Goal: Task Accomplishment & Management: Manage account settings

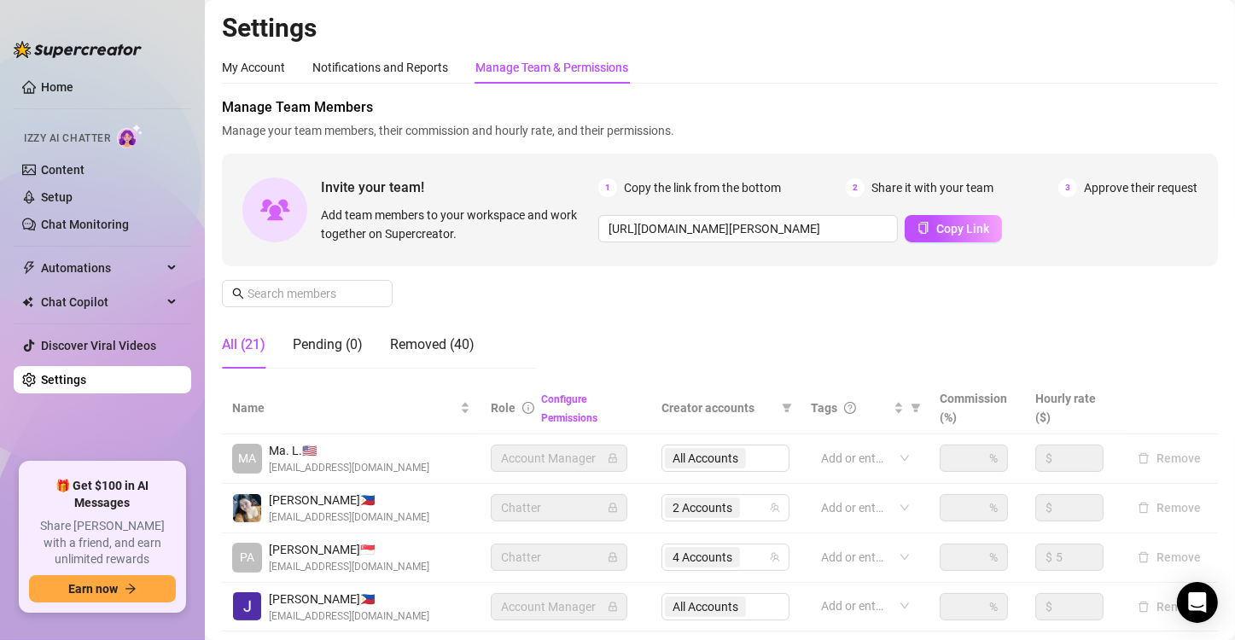
scroll to position [405, 0]
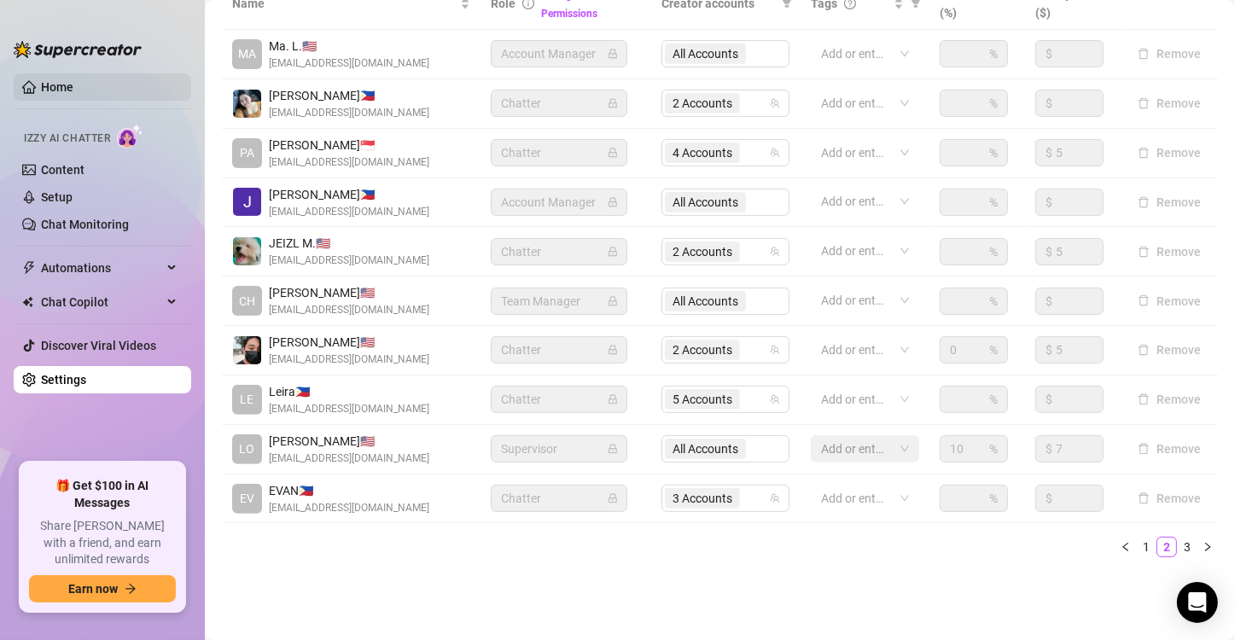
click at [51, 85] on link "Home" at bounding box center [57, 87] width 32 height 14
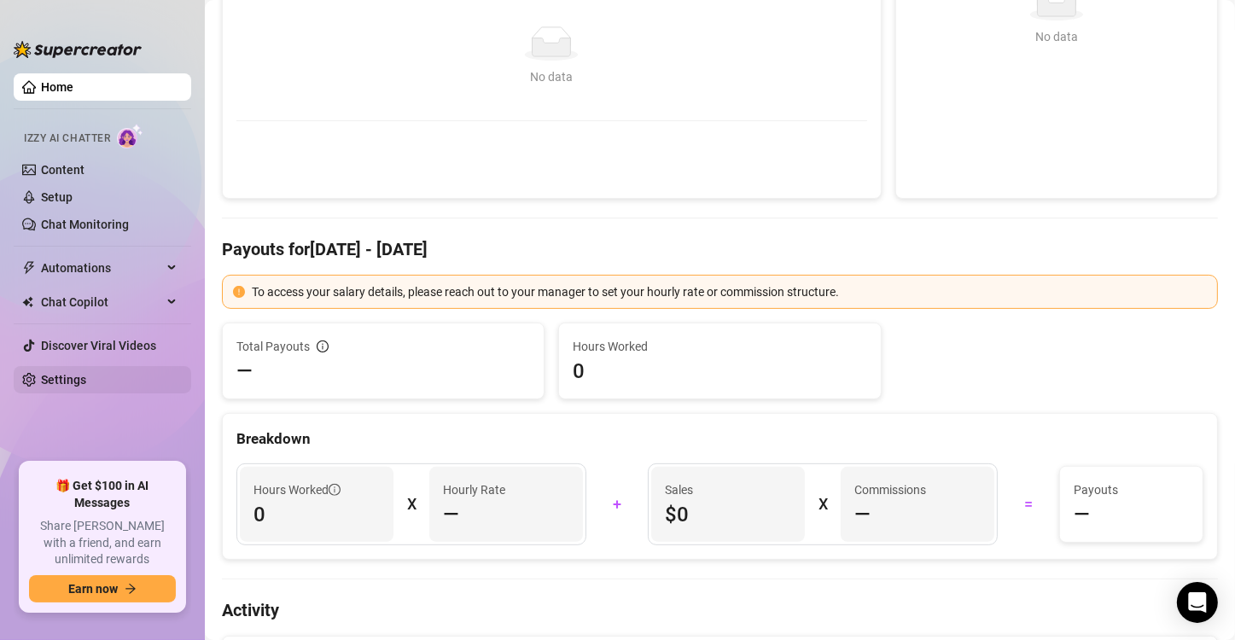
click at [41, 383] on link "Settings" at bounding box center [63, 380] width 45 height 14
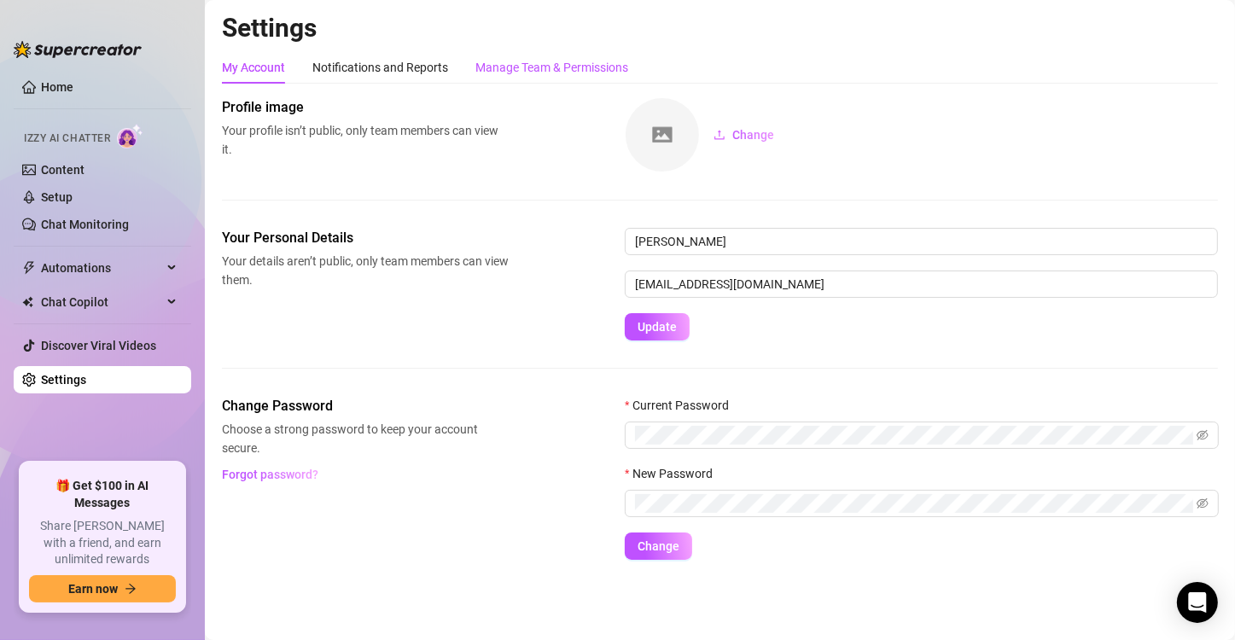
click at [575, 68] on div "Manage Team & Permissions" at bounding box center [552, 67] width 153 height 19
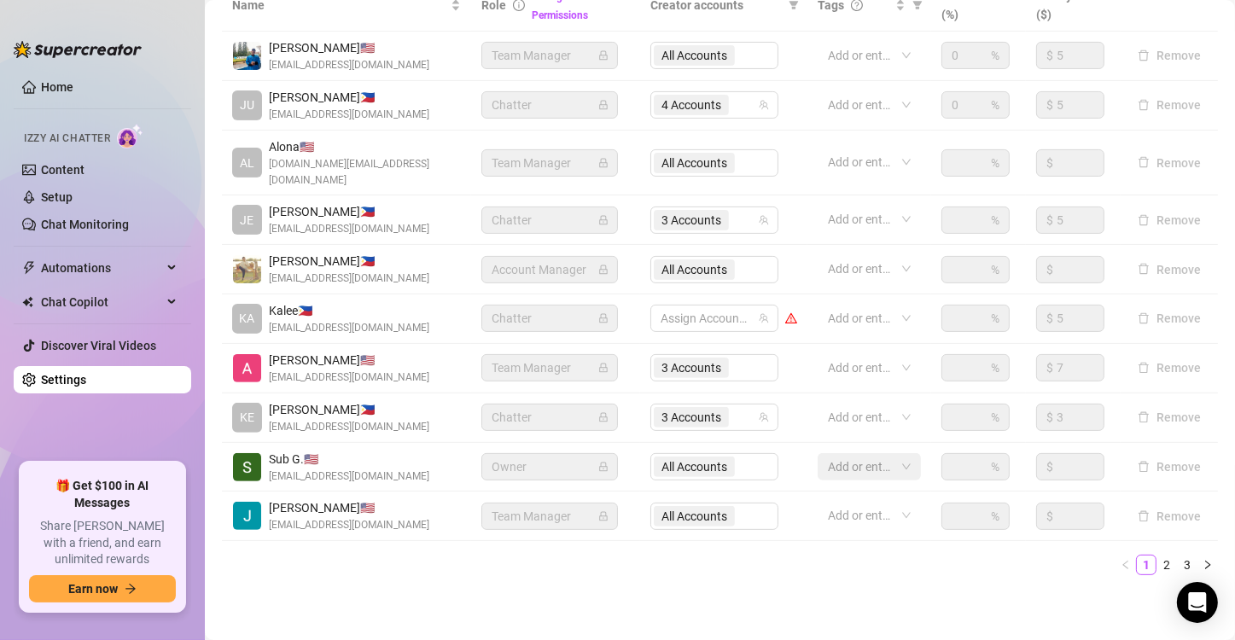
scroll to position [405, 0]
click at [1159, 554] on link "2" at bounding box center [1167, 563] width 19 height 19
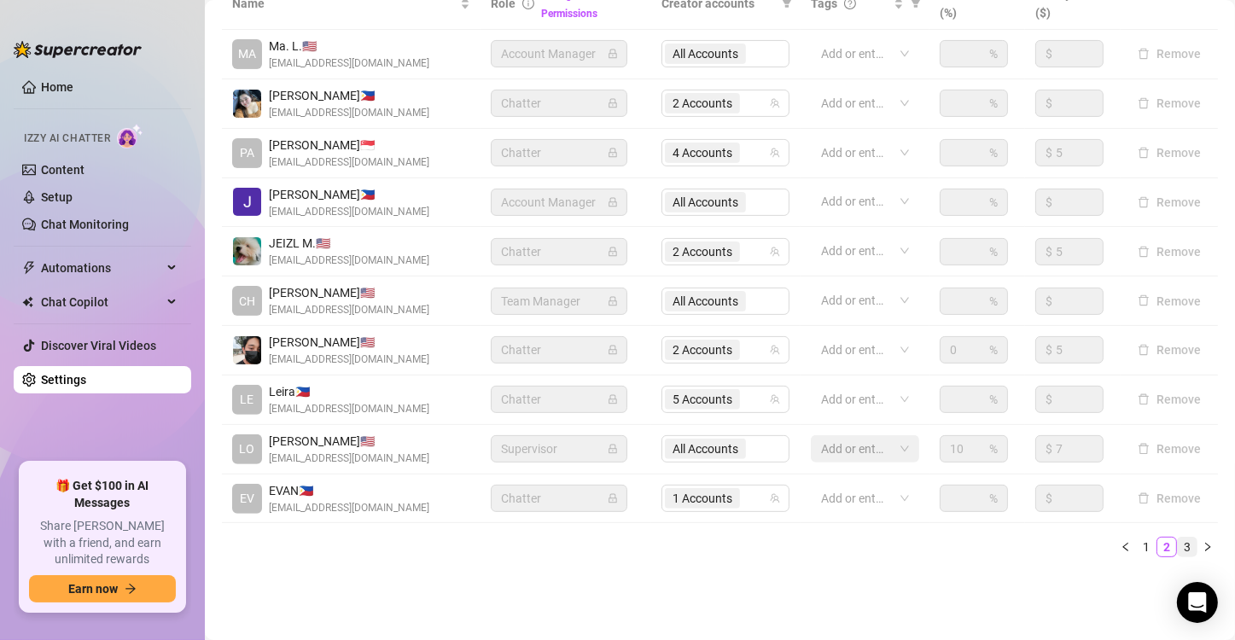
click at [1178, 545] on link "3" at bounding box center [1187, 547] width 19 height 19
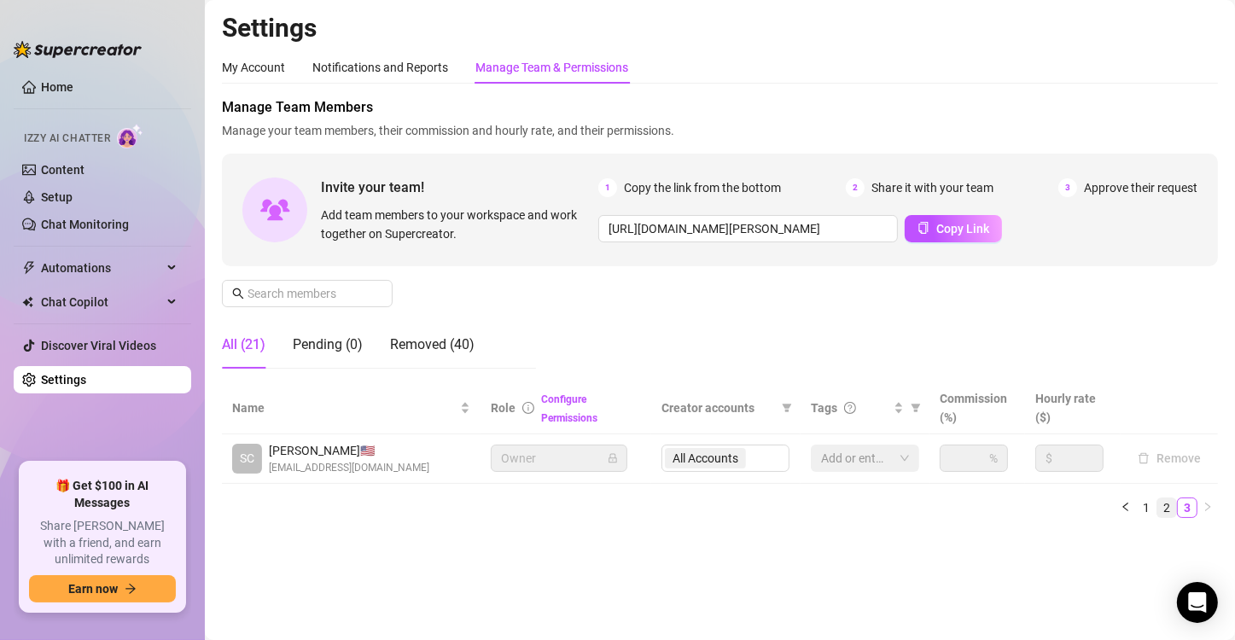
click at [1158, 511] on link "2" at bounding box center [1167, 508] width 19 height 19
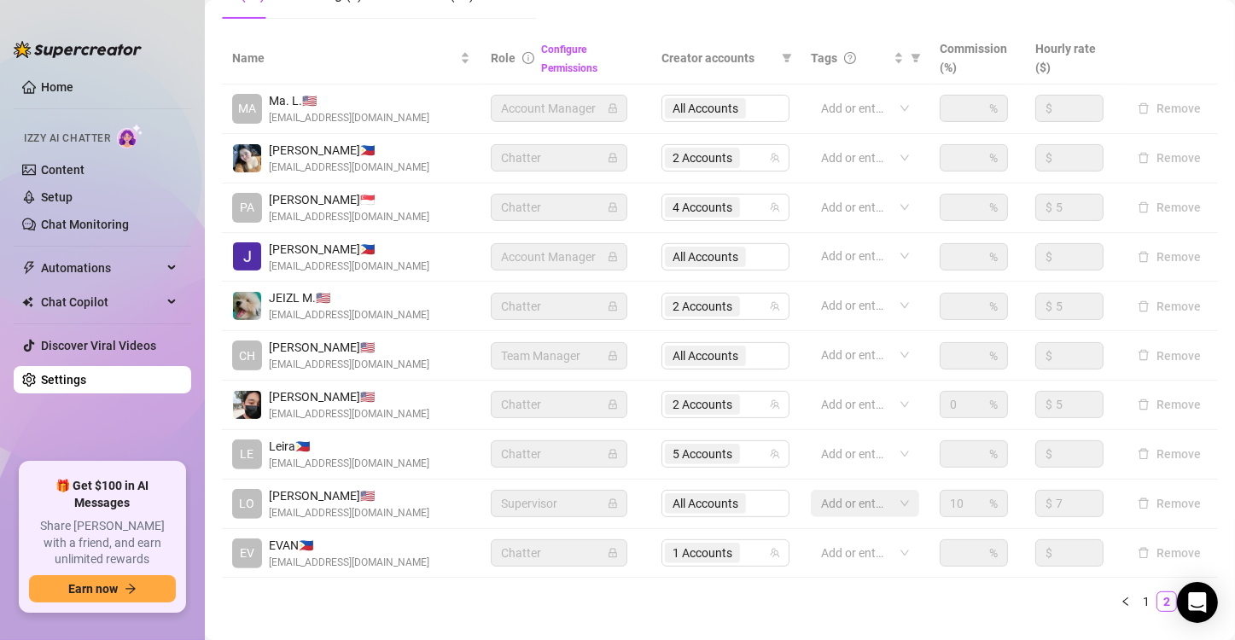
scroll to position [405, 0]
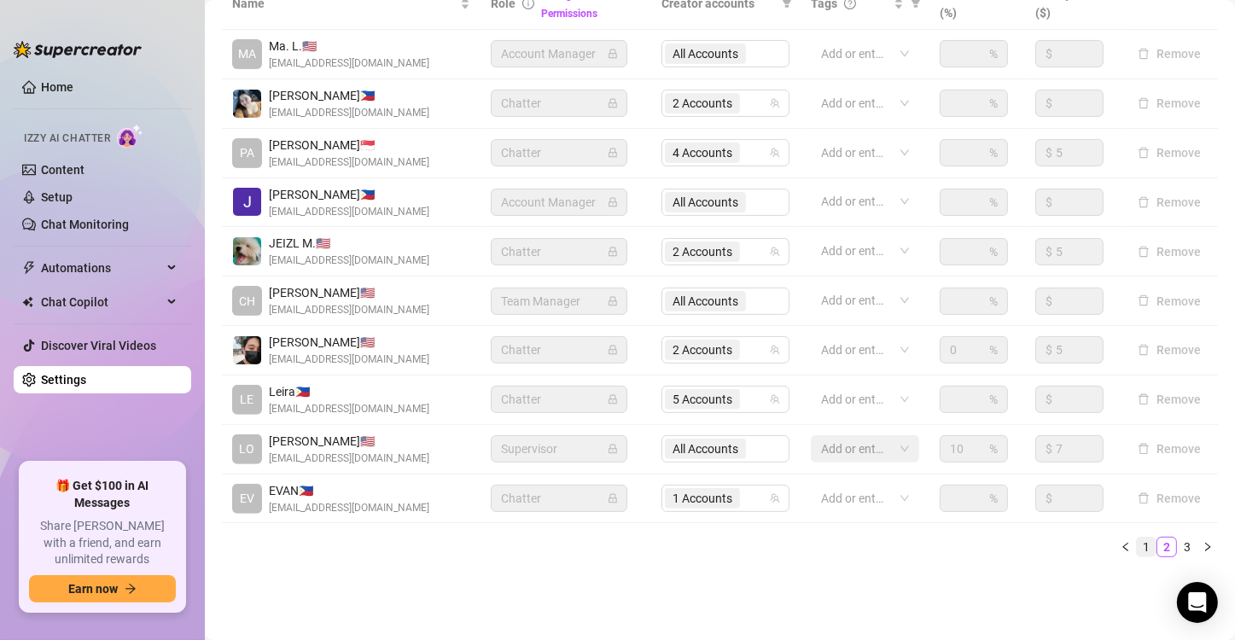
click at [1137, 545] on link "1" at bounding box center [1146, 547] width 19 height 19
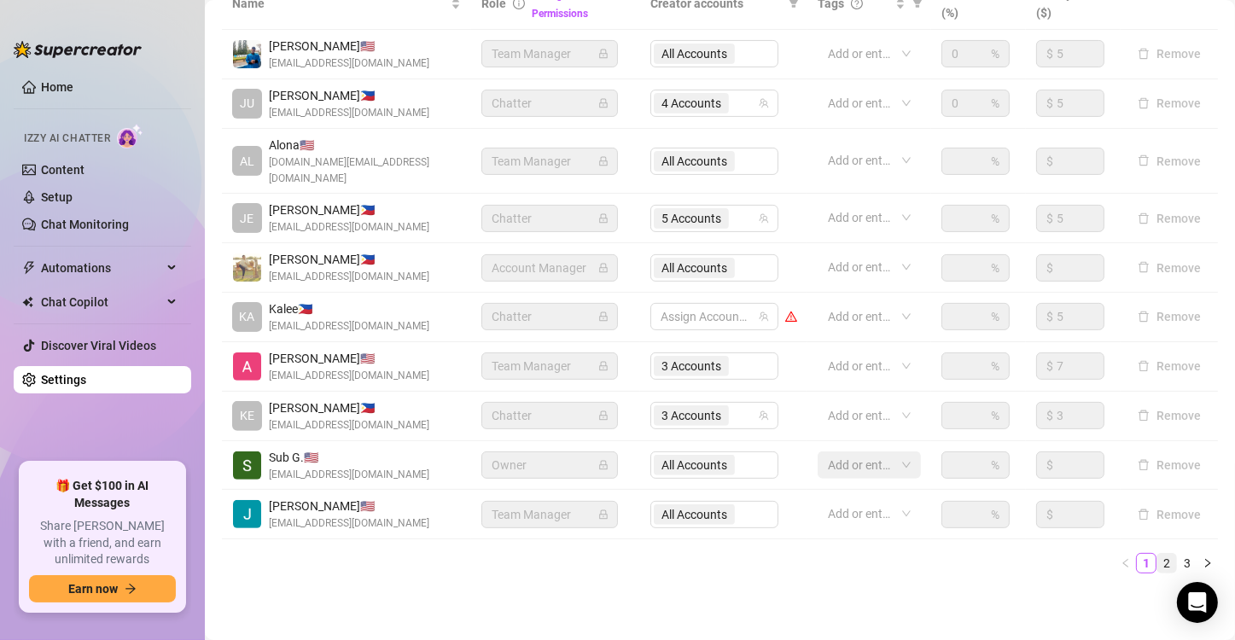
click at [1158, 554] on link "2" at bounding box center [1167, 563] width 19 height 19
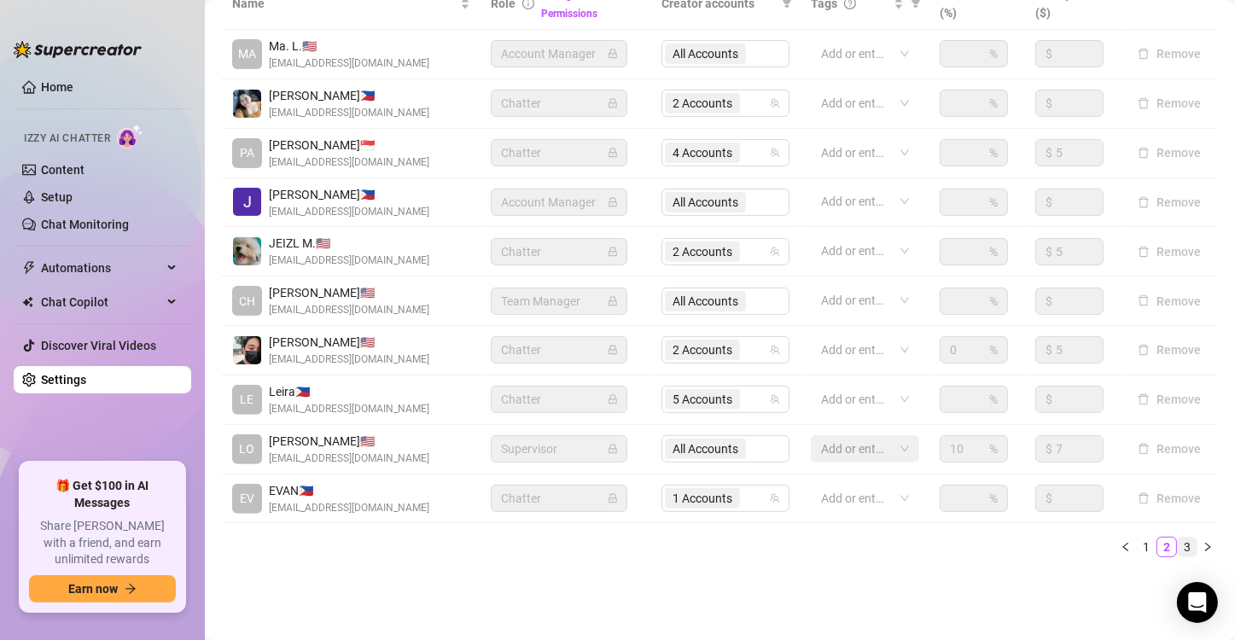
click at [1178, 544] on link "3" at bounding box center [1187, 547] width 19 height 19
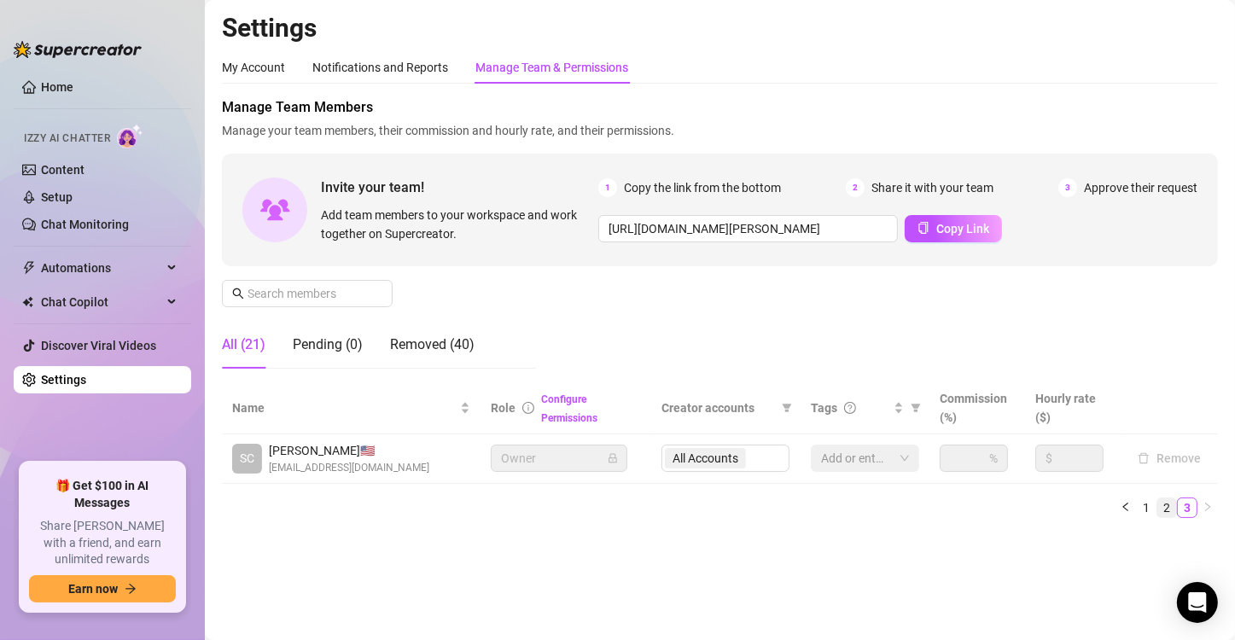
click at [1164, 517] on li "2" at bounding box center [1167, 508] width 20 height 20
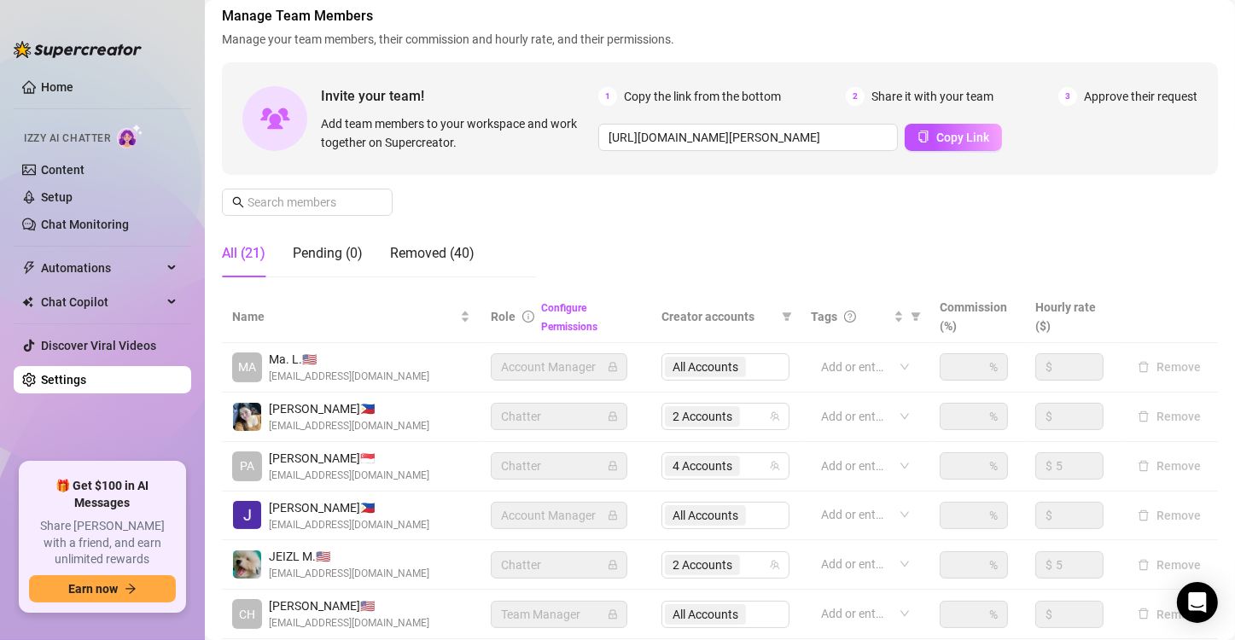
scroll to position [405, 0]
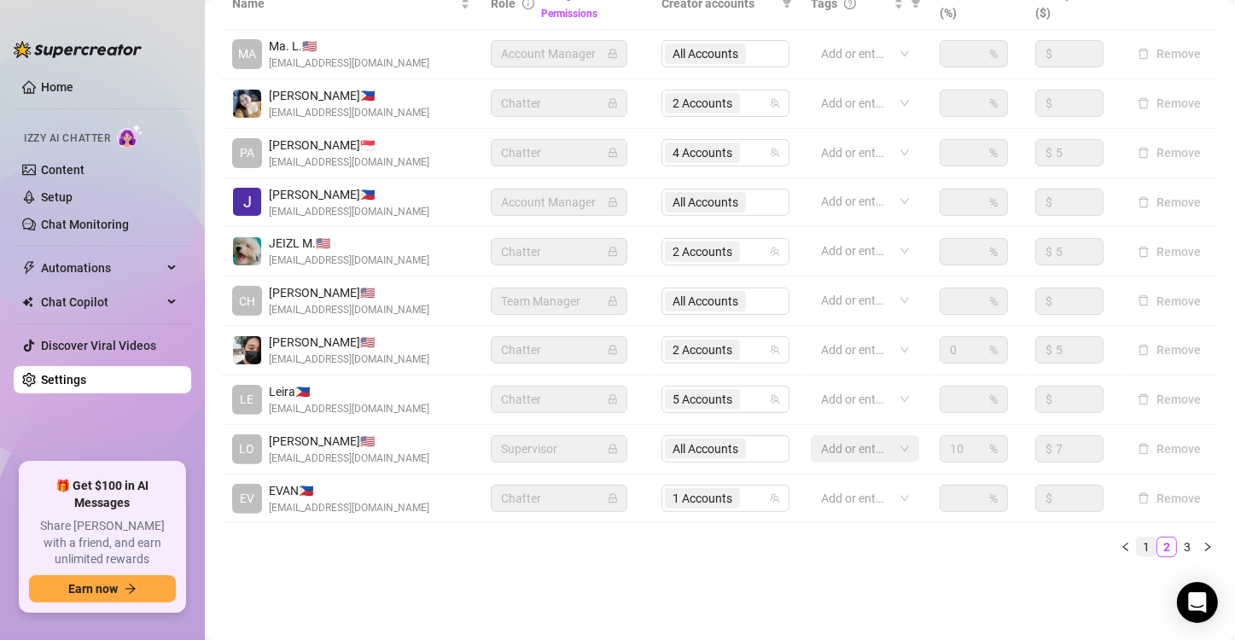
click at [1137, 544] on link "1" at bounding box center [1146, 547] width 19 height 19
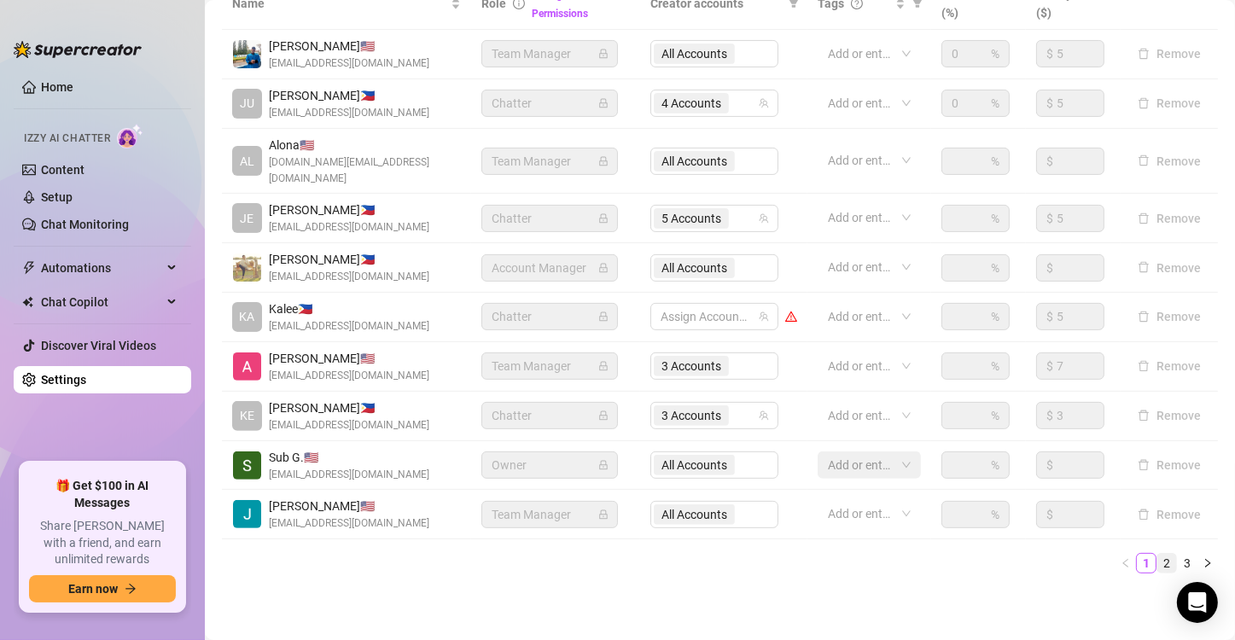
click at [1159, 554] on link "2" at bounding box center [1167, 563] width 19 height 19
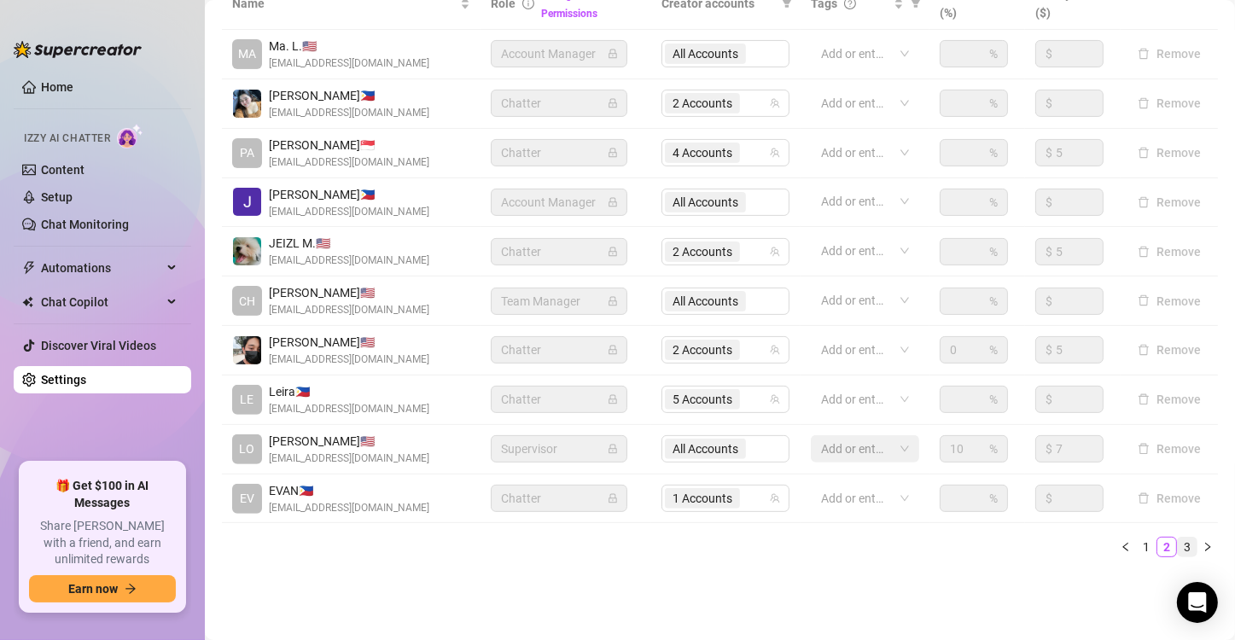
click at [1178, 546] on link "3" at bounding box center [1187, 547] width 19 height 19
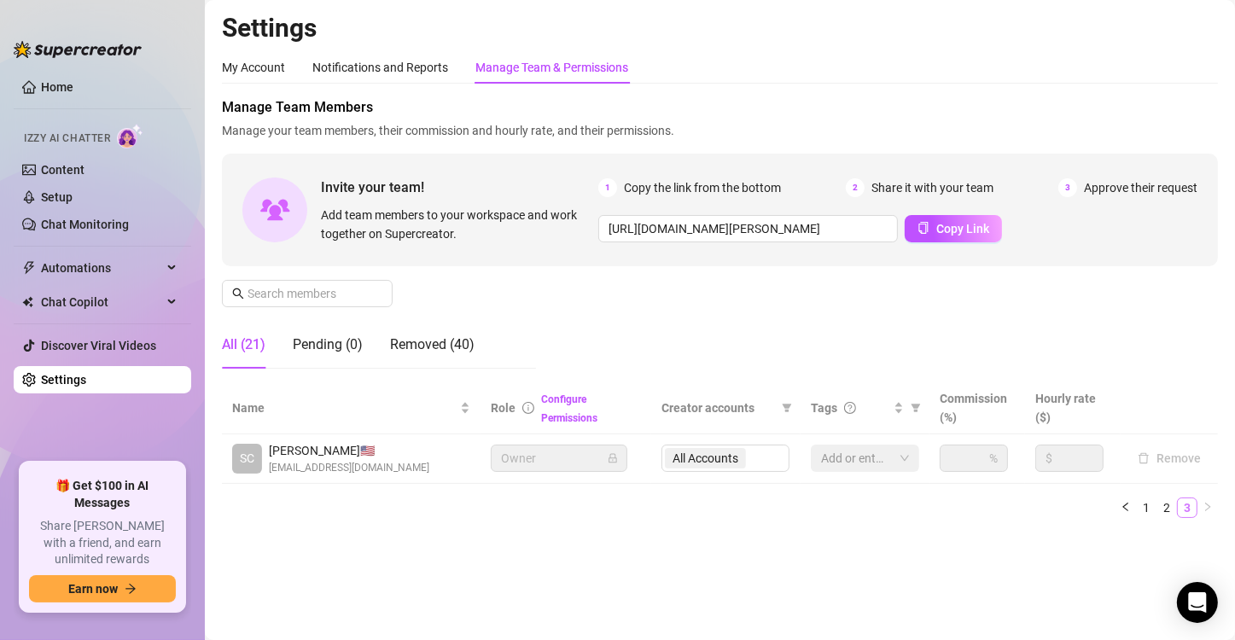
scroll to position [0, 0]
